Goal: Transaction & Acquisition: Purchase product/service

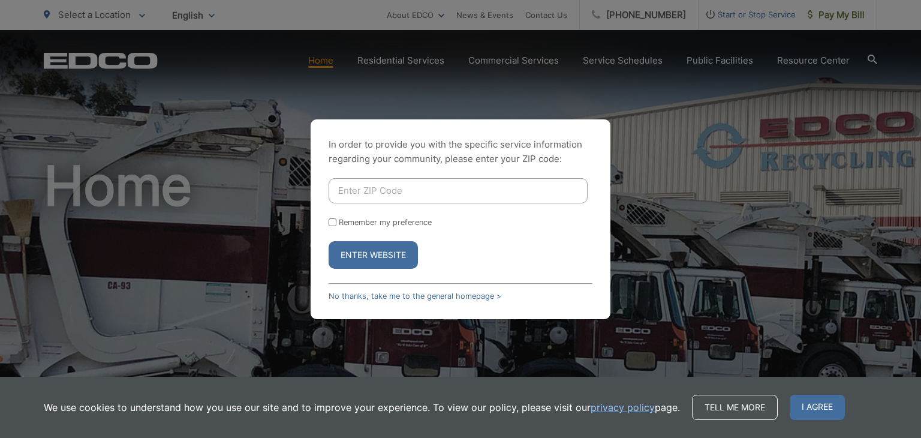
click at [406, 196] on input "Enter ZIP Code" at bounding box center [458, 190] width 259 height 25
type input "91977"
click at [371, 256] on button "Enter Website" at bounding box center [373, 255] width 89 height 28
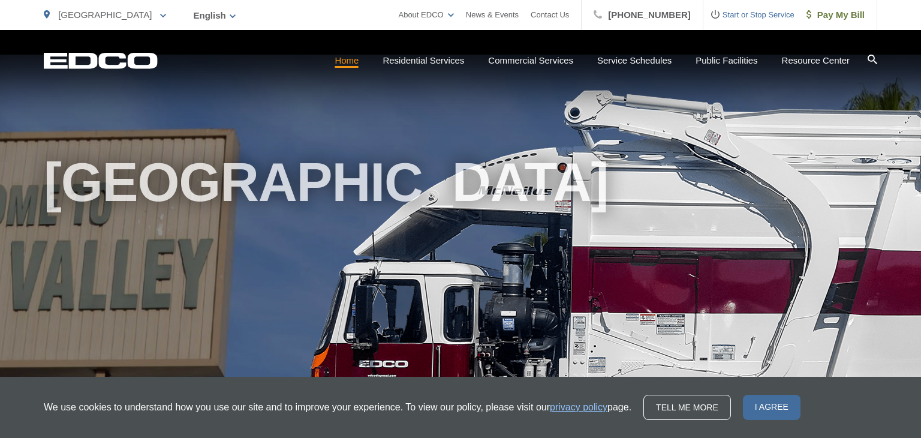
scroll to position [7, 0]
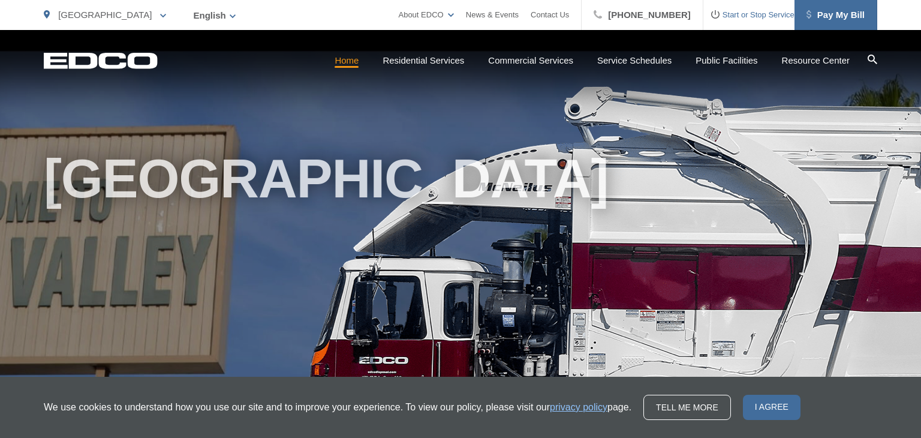
click at [845, 13] on span "Pay My Bill" at bounding box center [835, 15] width 58 height 14
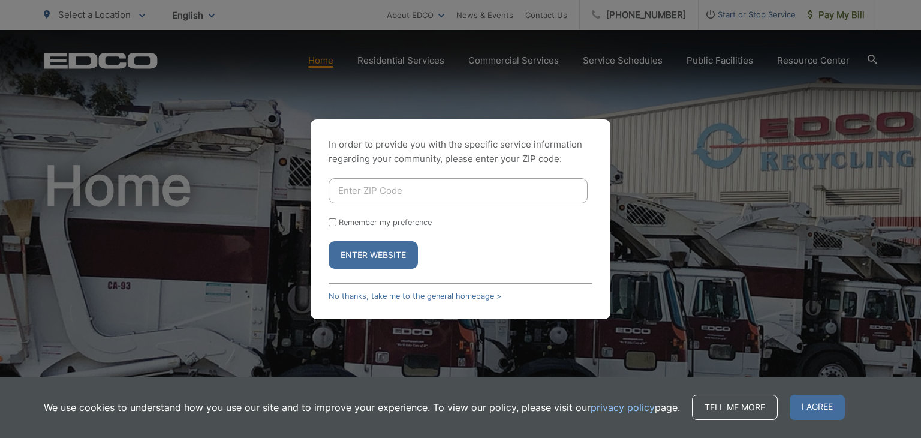
click at [405, 190] on input "Enter ZIP Code" at bounding box center [458, 190] width 259 height 25
type input "91977"
click at [381, 254] on button "Enter Website" at bounding box center [373, 255] width 89 height 28
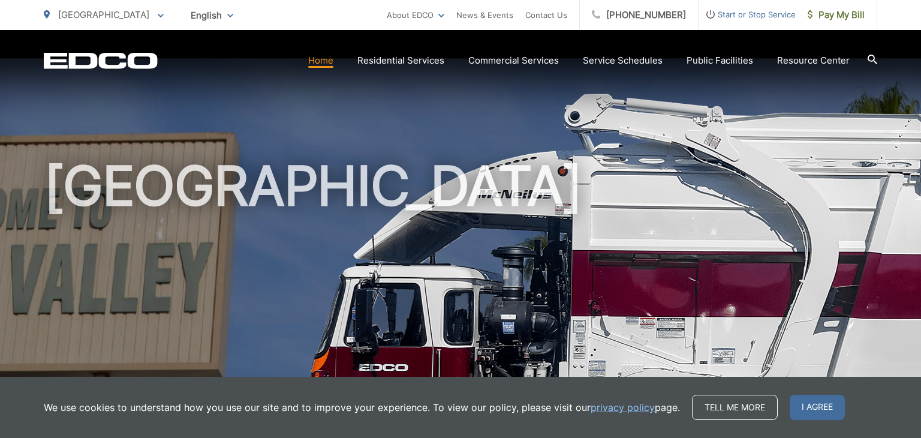
click at [381, 254] on h1 "[GEOGRAPHIC_DATA]" at bounding box center [460, 346] width 833 height 380
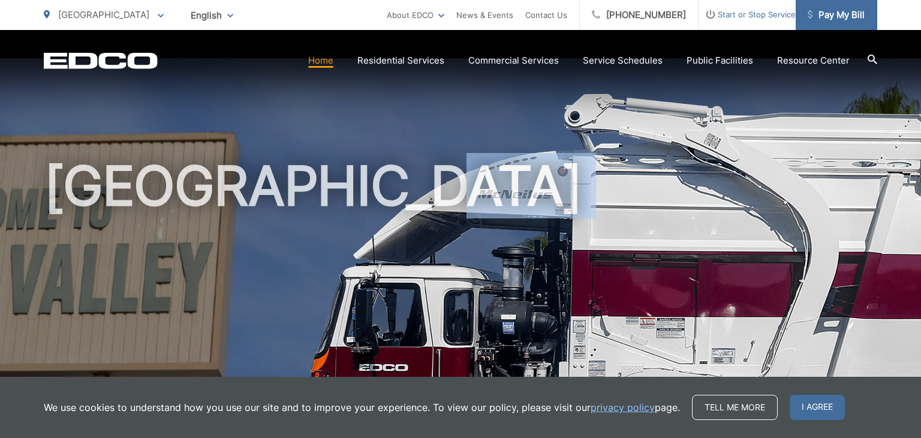
click at [838, 14] on span "Pay My Bill" at bounding box center [836, 15] width 57 height 14
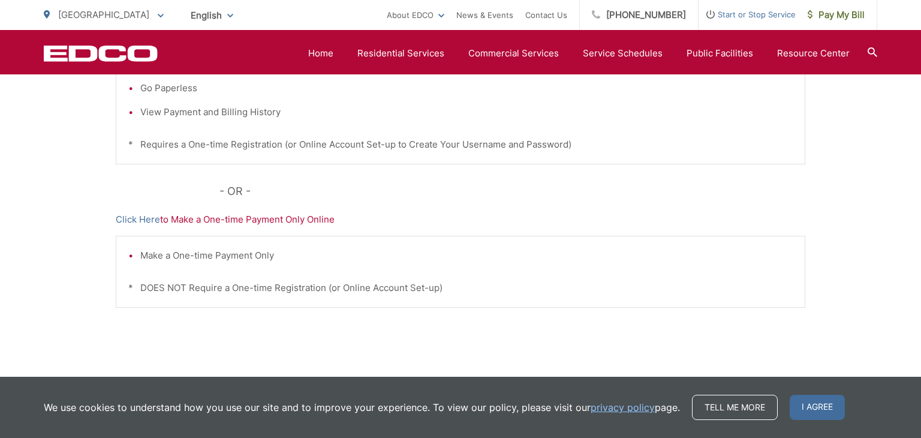
scroll to position [381, 0]
click at [129, 218] on link "Click Here" at bounding box center [138, 219] width 44 height 14
